Goal: Transaction & Acquisition: Purchase product/service

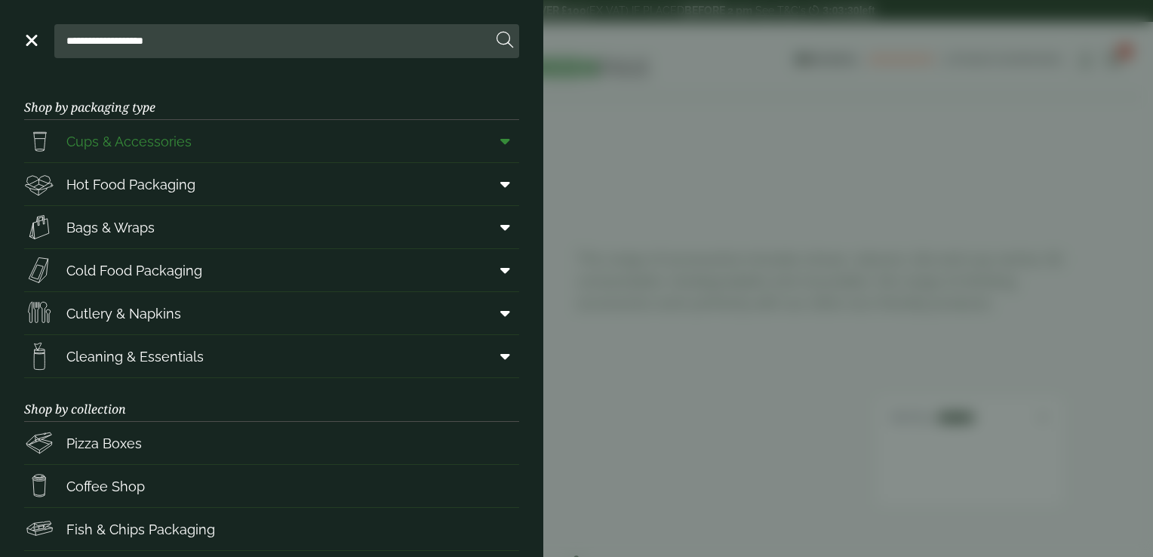
click at [84, 139] on span "Cups & Accessories" at bounding box center [128, 141] width 125 height 20
click at [655, 85] on aside "**********" at bounding box center [576, 278] width 1153 height 557
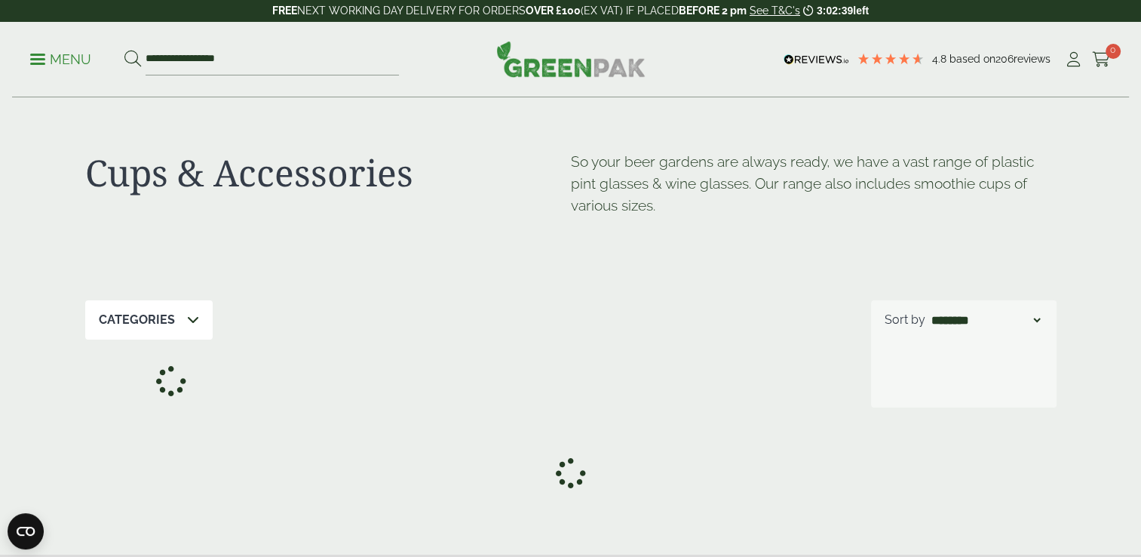
click at [189, 318] on icon at bounding box center [193, 319] width 12 height 12
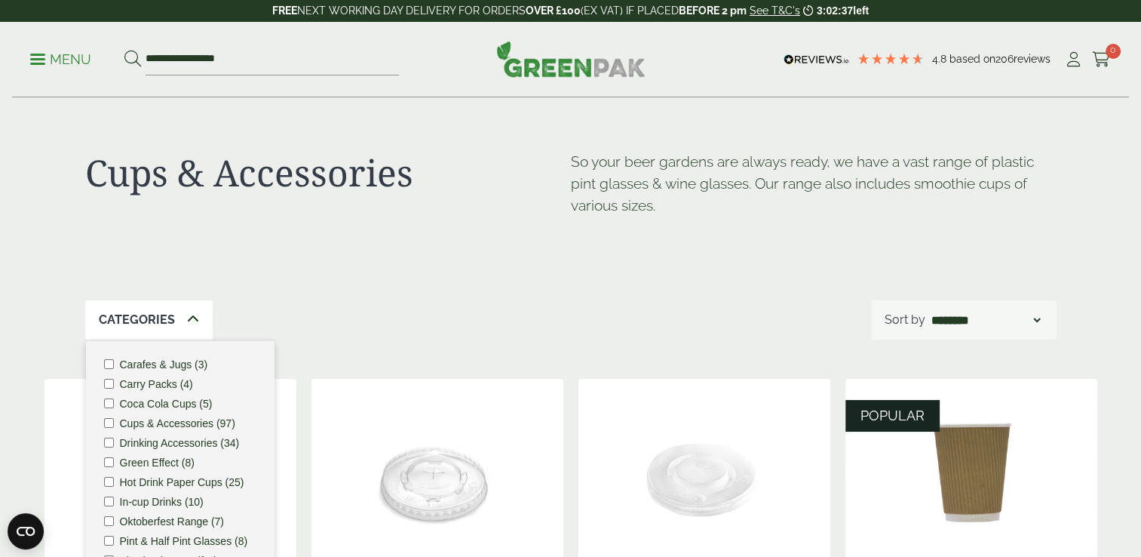
click at [189, 318] on icon at bounding box center [193, 319] width 12 height 12
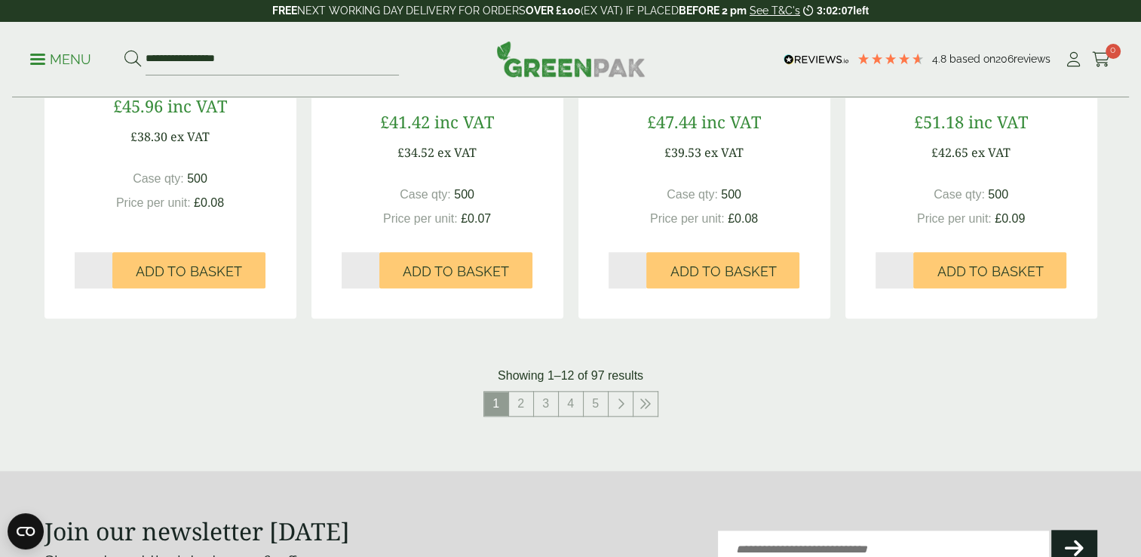
scroll to position [1539, 0]
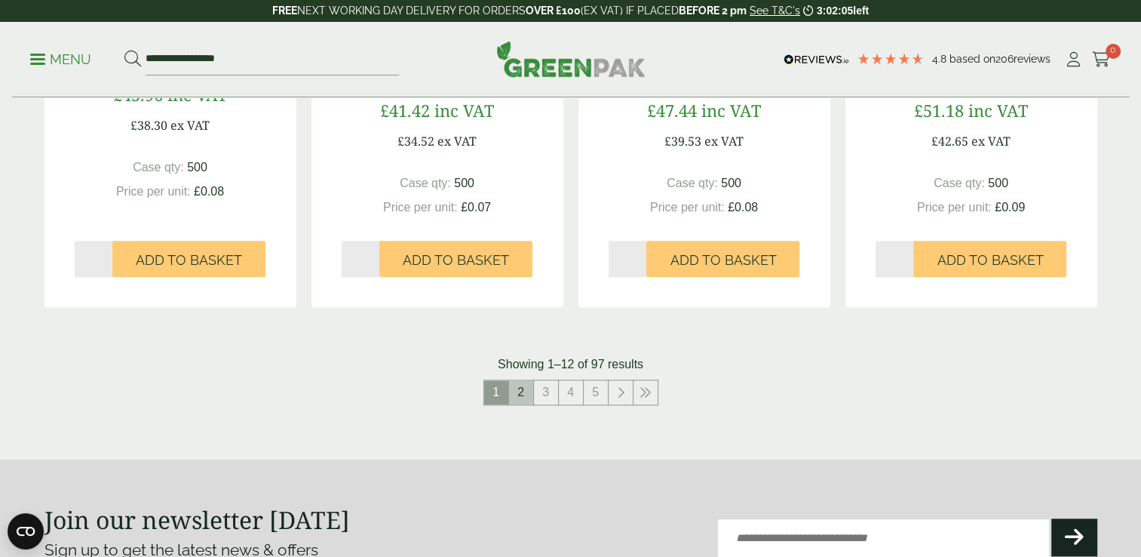
click at [520, 396] on link "2" at bounding box center [521, 392] width 24 height 24
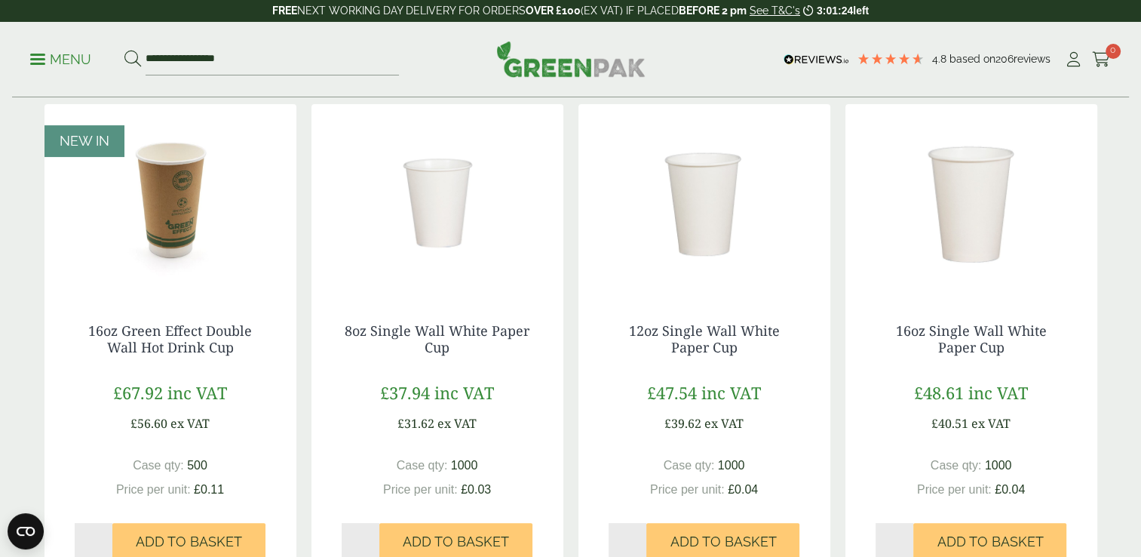
scroll to position [272, 0]
